Goal: Task Accomplishment & Management: Use online tool/utility

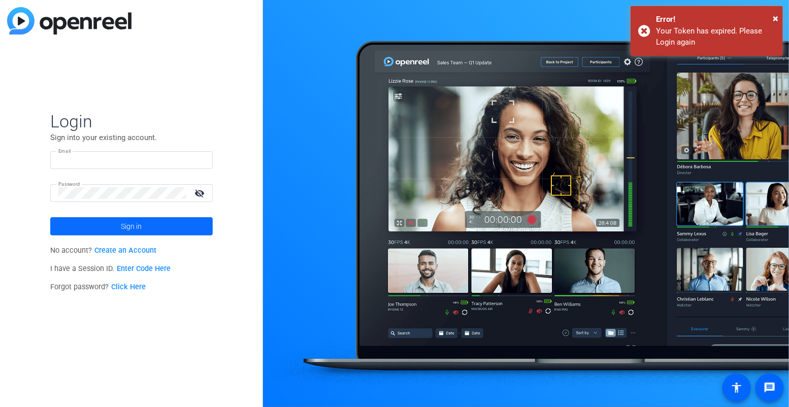
type input "[EMAIL_ADDRESS][PERSON_NAME][DOMAIN_NAME]"
click at [193, 228] on span at bounding box center [131, 226] width 162 height 24
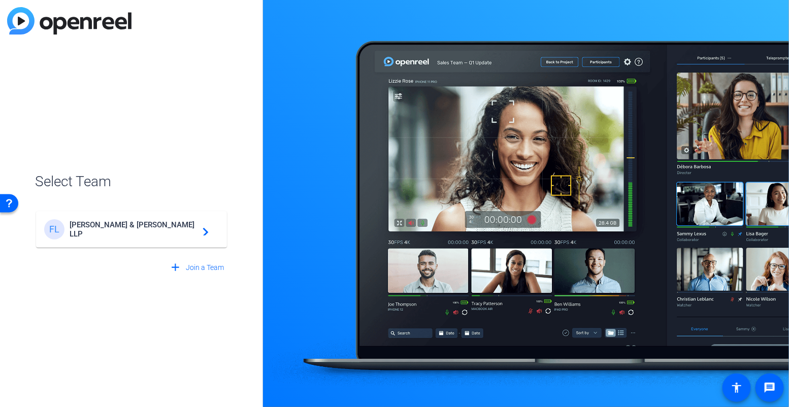
click at [193, 228] on span "[PERSON_NAME] & [PERSON_NAME] LLP" at bounding box center [133, 229] width 127 height 18
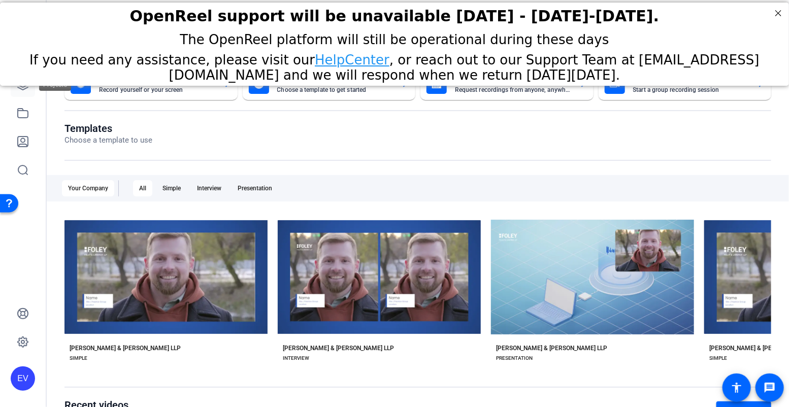
click at [24, 89] on icon at bounding box center [23, 85] width 12 height 12
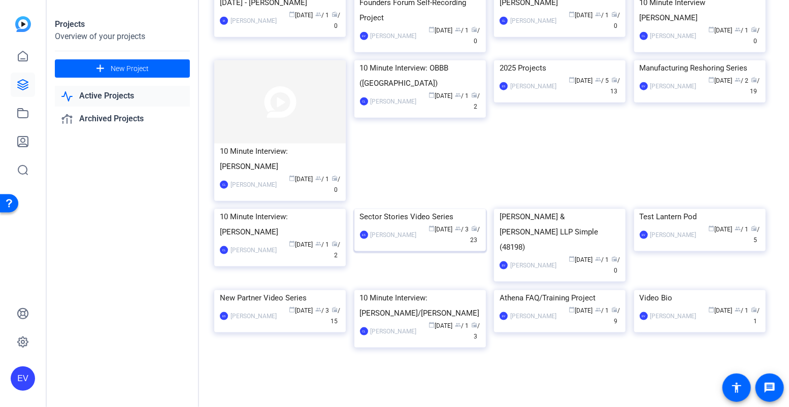
scroll to position [489, 0]
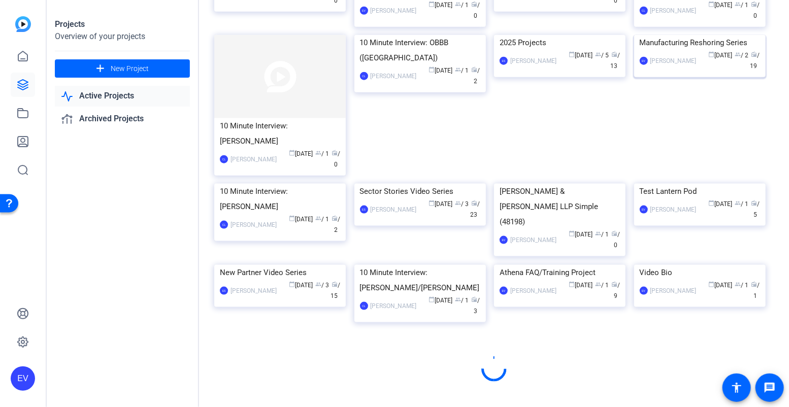
click at [697, 35] on img at bounding box center [699, 35] width 131 height 0
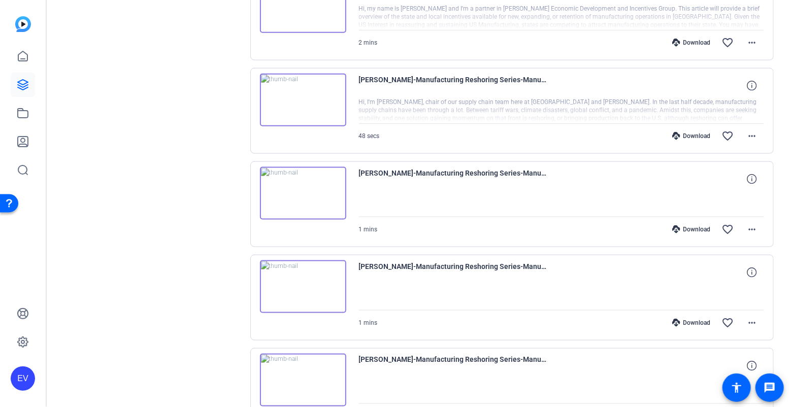
scroll to position [586, 0]
